Goal: Communication & Community: Participate in discussion

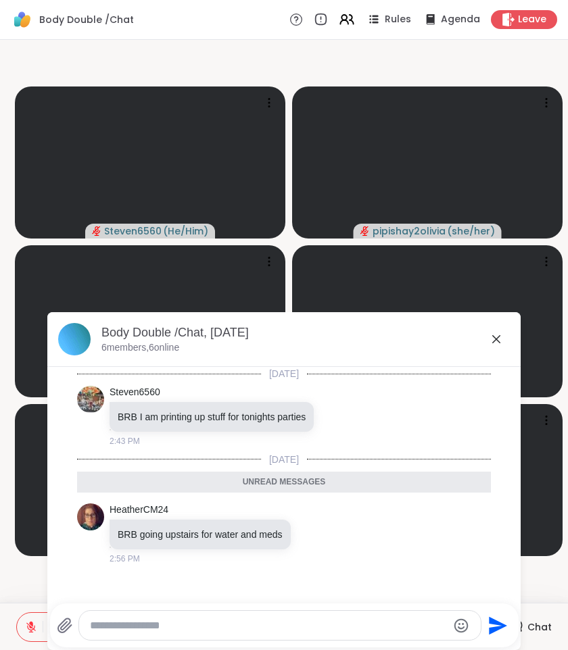
click at [496, 337] on icon at bounding box center [496, 339] width 16 height 16
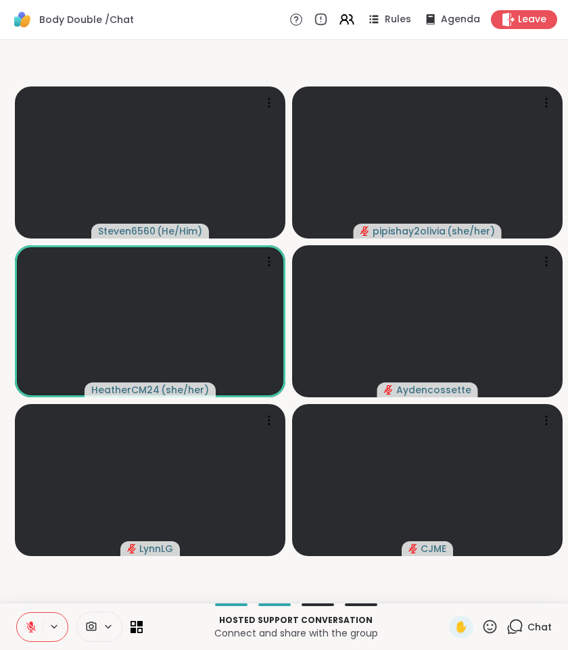
click at [30, 633] on button at bounding box center [30, 627] width 26 height 28
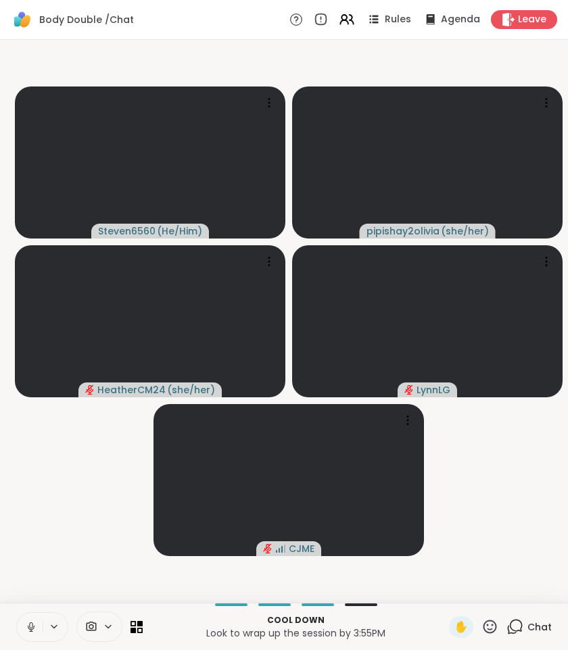
click at [33, 623] on icon at bounding box center [31, 627] width 12 height 12
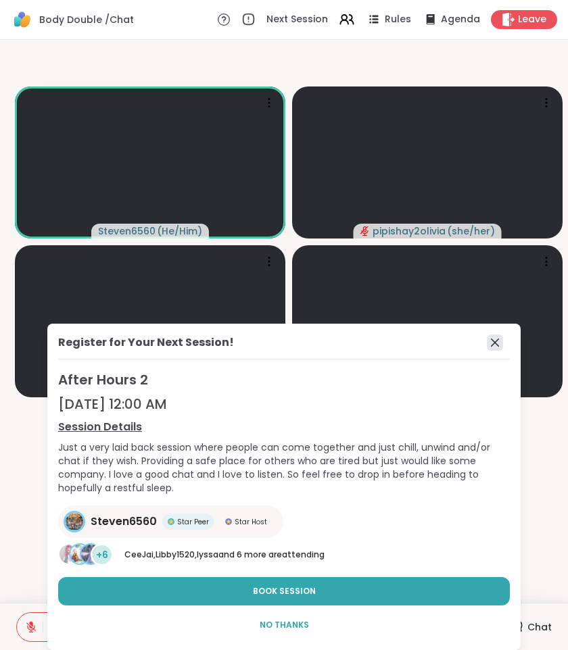
click at [496, 342] on icon at bounding box center [495, 343] width 8 height 8
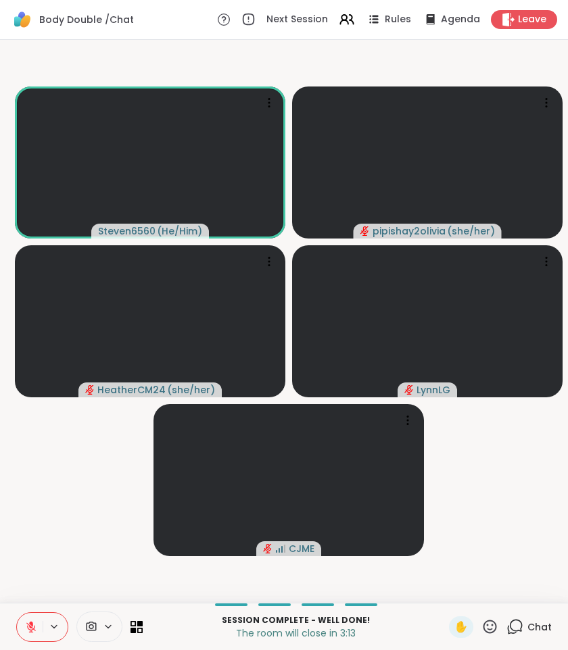
click at [30, 624] on icon at bounding box center [31, 623] width 4 height 5
click at [520, 623] on icon at bounding box center [514, 627] width 17 height 17
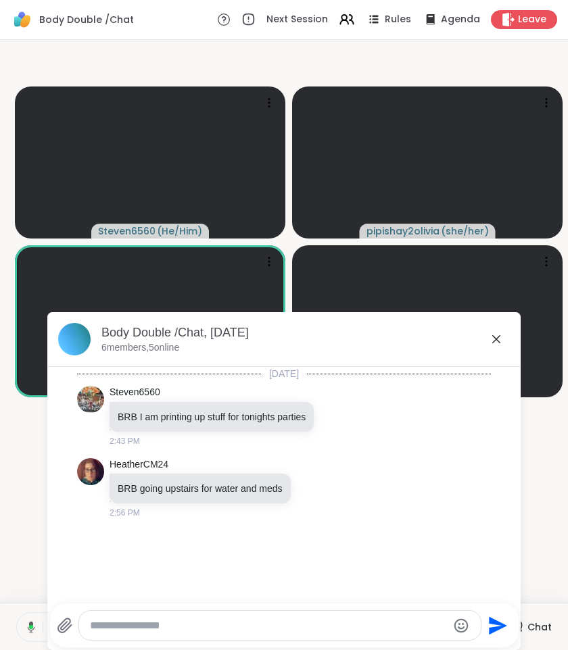
click at [337, 624] on textarea "Type your message" at bounding box center [269, 626] width 358 height 14
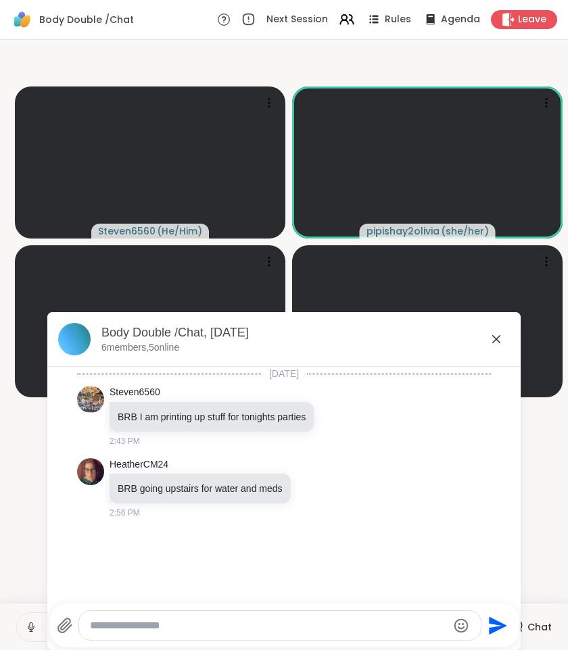
paste textarea "**********"
type textarea "**********"
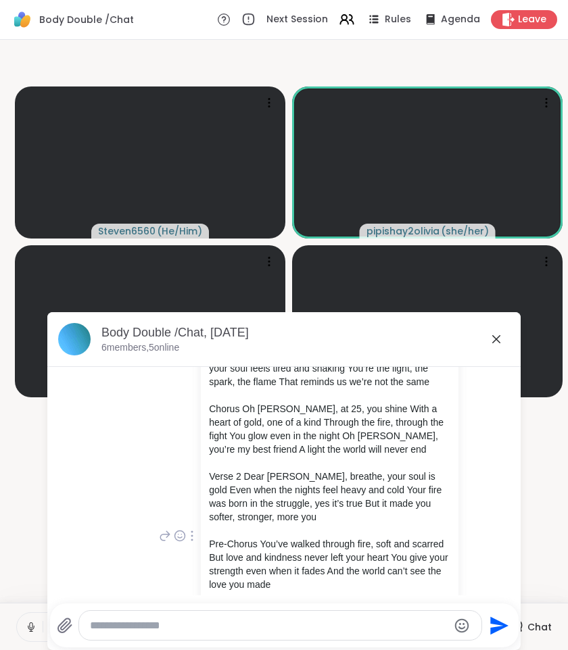
scroll to position [275, 0]
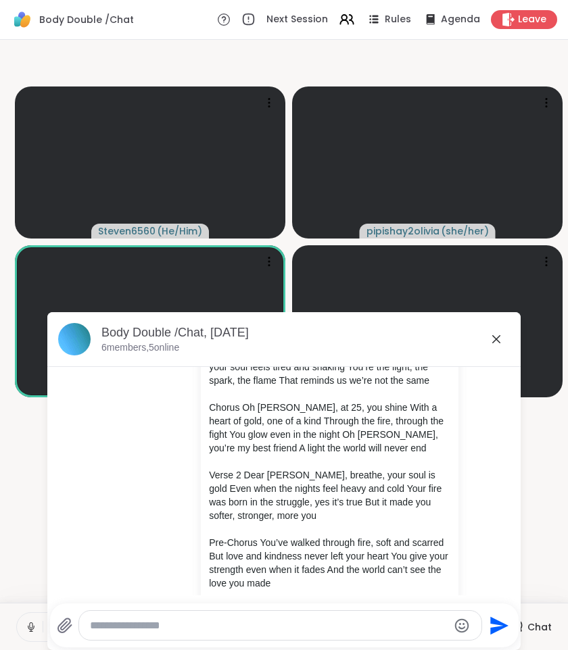
click at [498, 341] on icon at bounding box center [496, 339] width 8 height 8
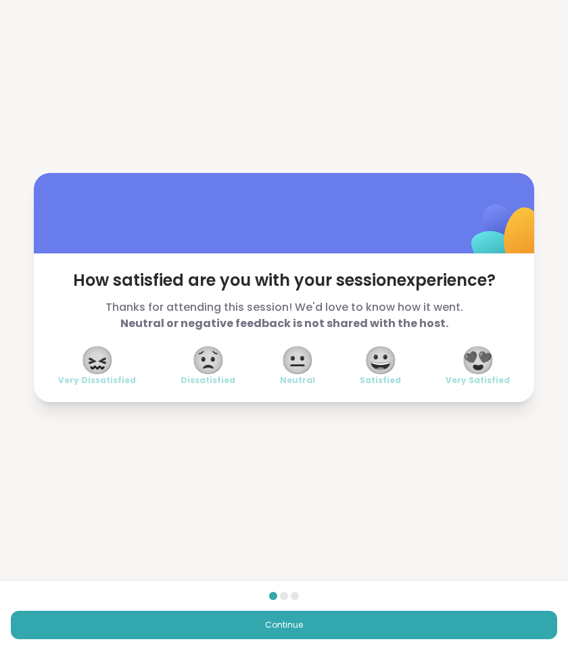
click at [470, 361] on span "😍" at bounding box center [478, 360] width 34 height 24
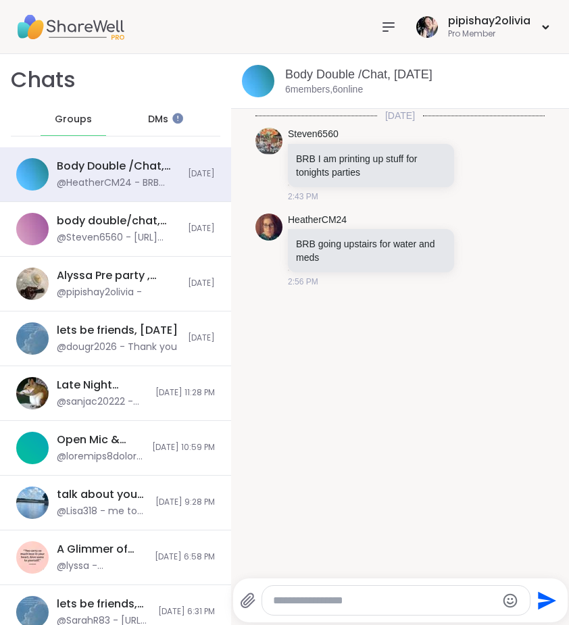
click at [151, 113] on span "DMs" at bounding box center [158, 120] width 20 height 14
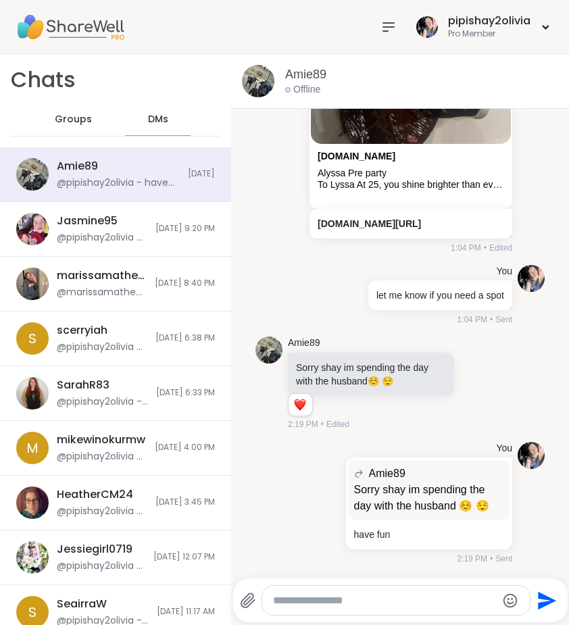
scroll to position [5070, 0]
click at [78, 120] on span "Groups" at bounding box center [73, 120] width 37 height 14
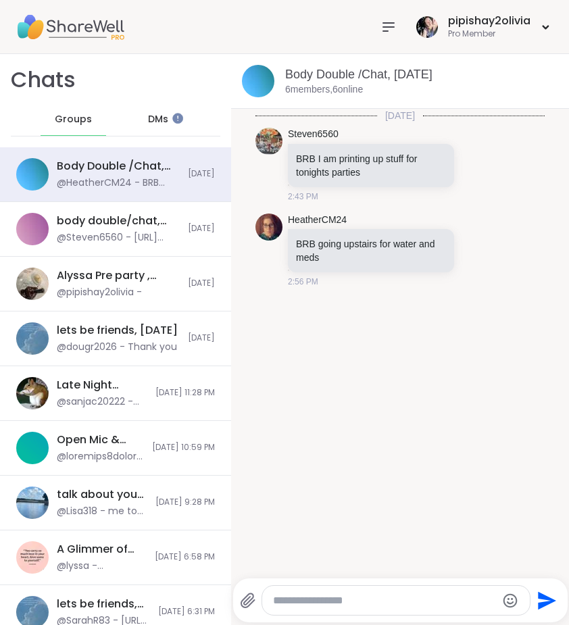
click at [389, 28] on icon at bounding box center [389, 27] width 16 height 16
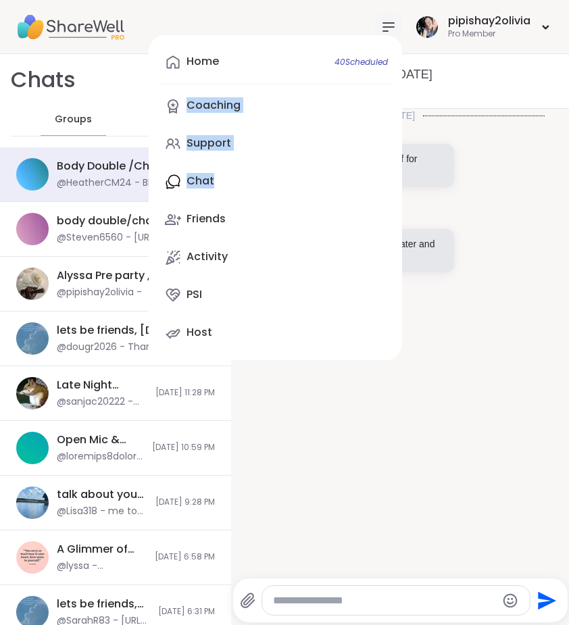
drag, startPoint x: 303, startPoint y: 183, endPoint x: 297, endPoint y: 61, distance: 122.5
click at [293, 76] on div "Home 40 Scheduled Coaching Support Chat Friends Activity PSI Host" at bounding box center [276, 197] width 254 height 325
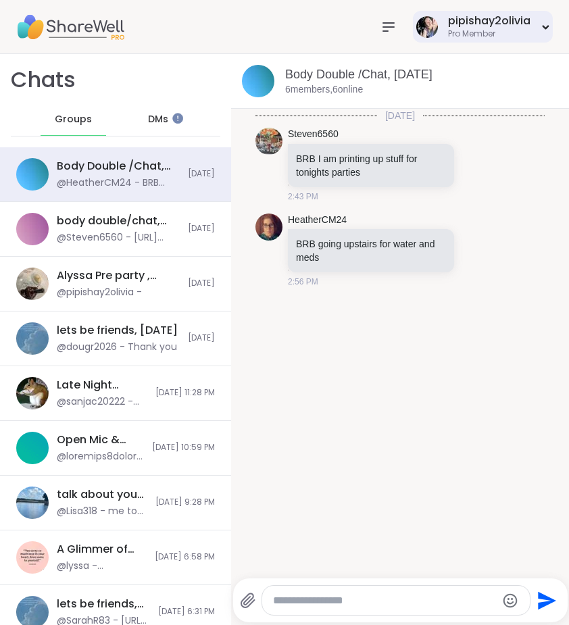
click at [500, 31] on div "Pro Member" at bounding box center [489, 33] width 82 height 11
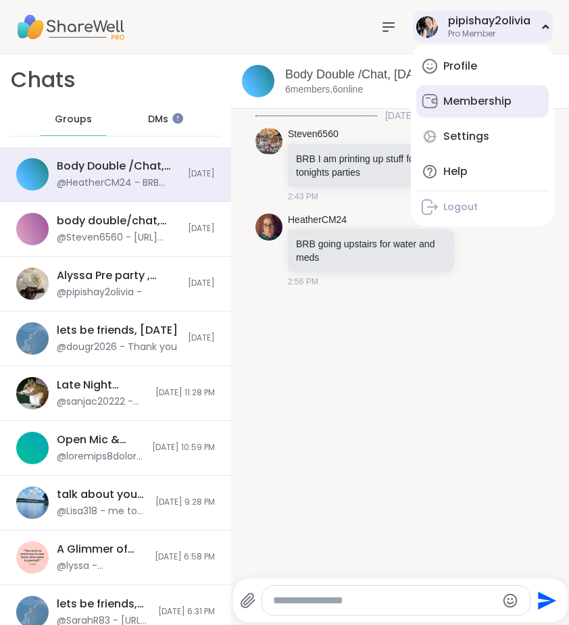
click at [489, 105] on div "Membership" at bounding box center [477, 101] width 68 height 15
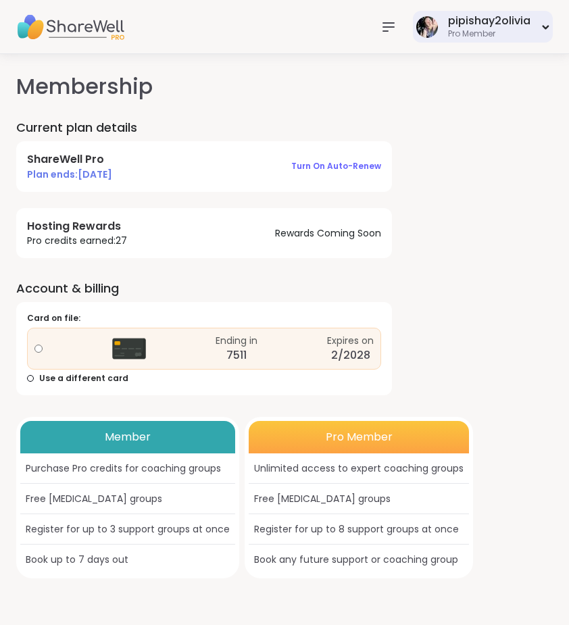
click at [519, 32] on div "Pro Member" at bounding box center [489, 33] width 82 height 11
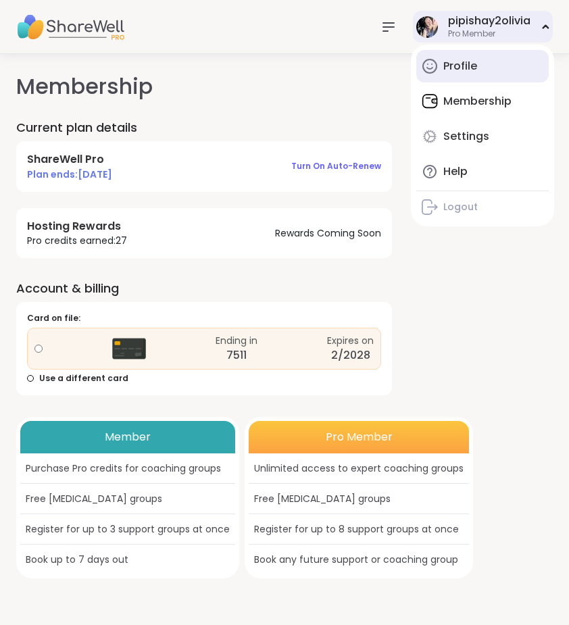
click at [489, 61] on link "Profile" at bounding box center [482, 66] width 133 height 32
